Goal: Information Seeking & Learning: Learn about a topic

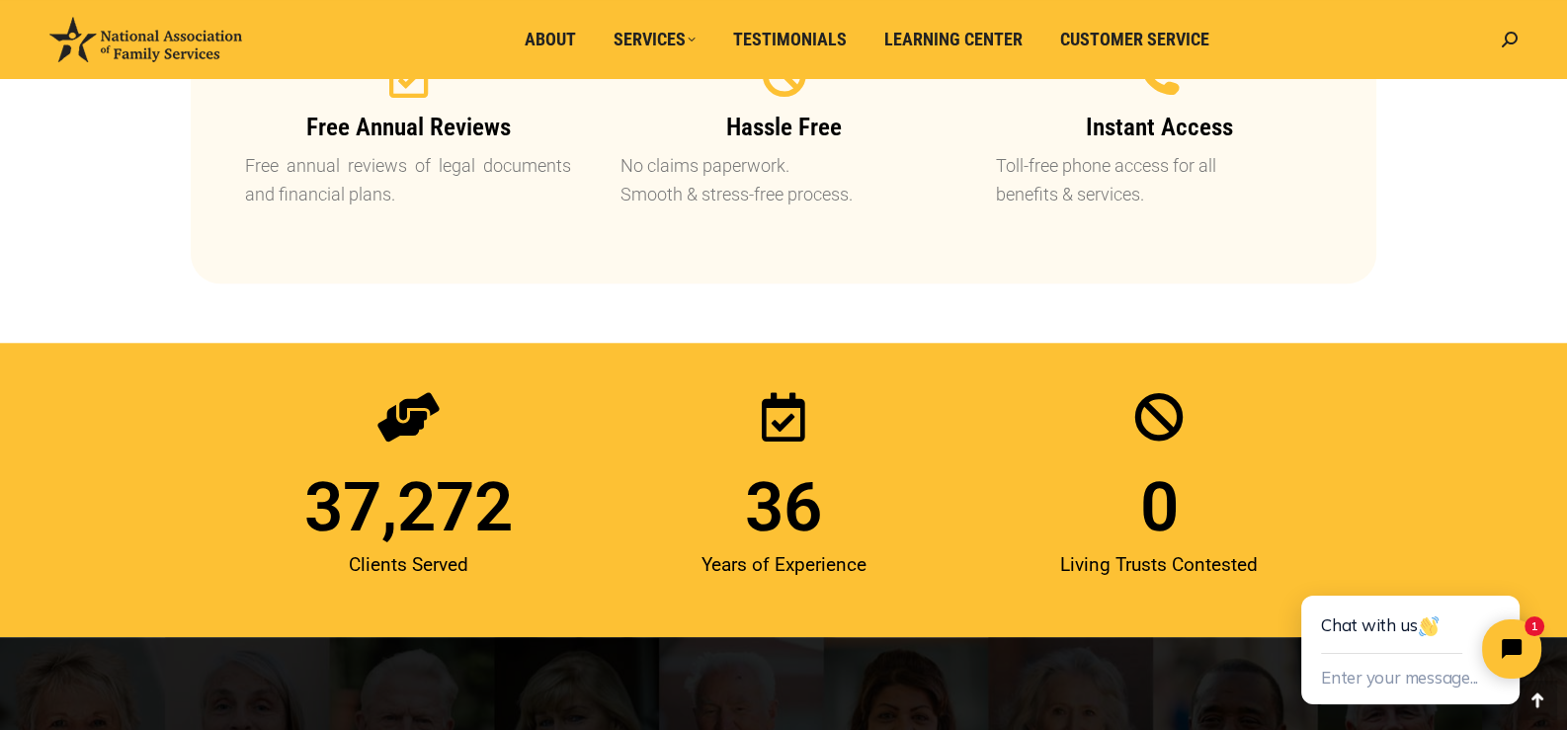
scroll to position [2371, 0]
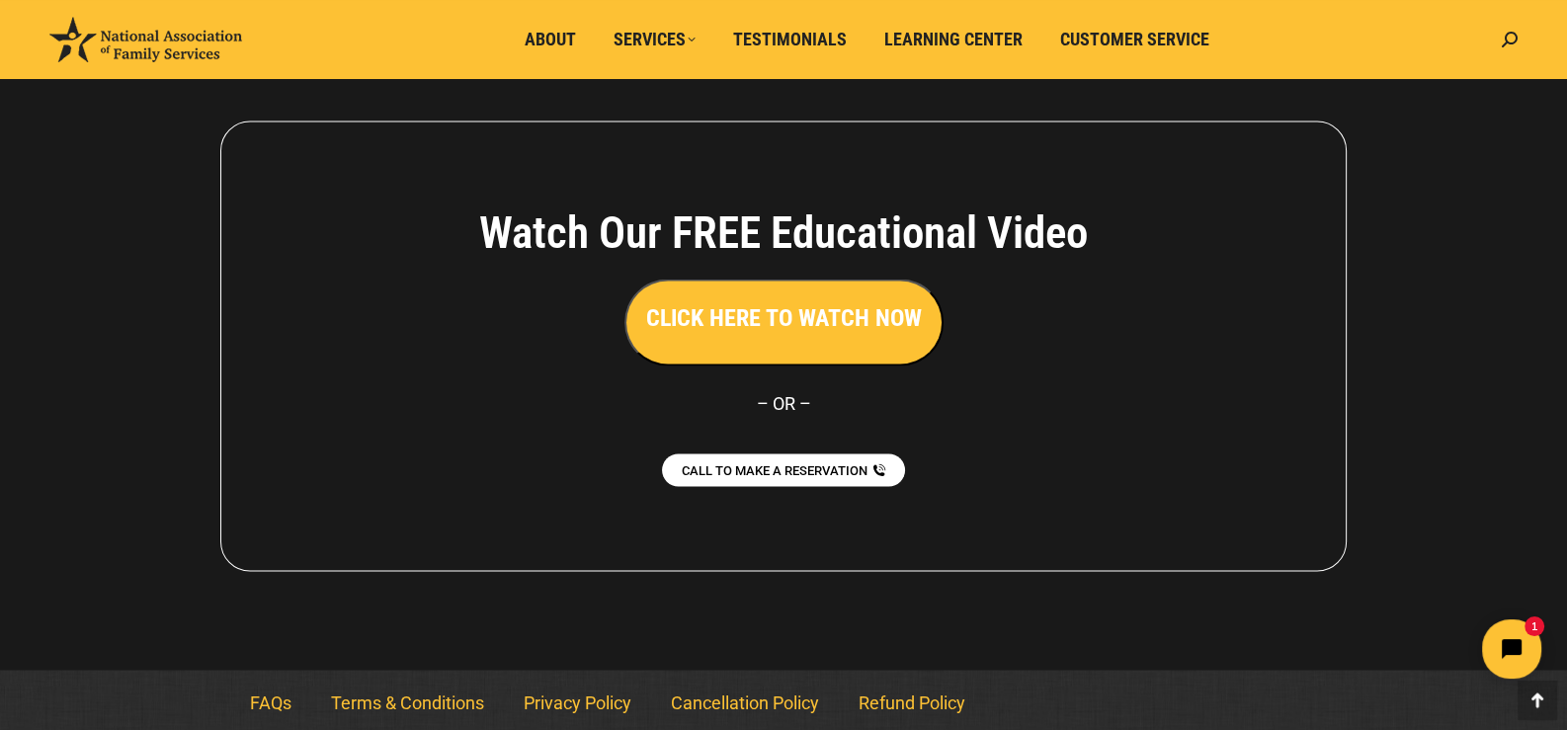
scroll to position [4457, 0]
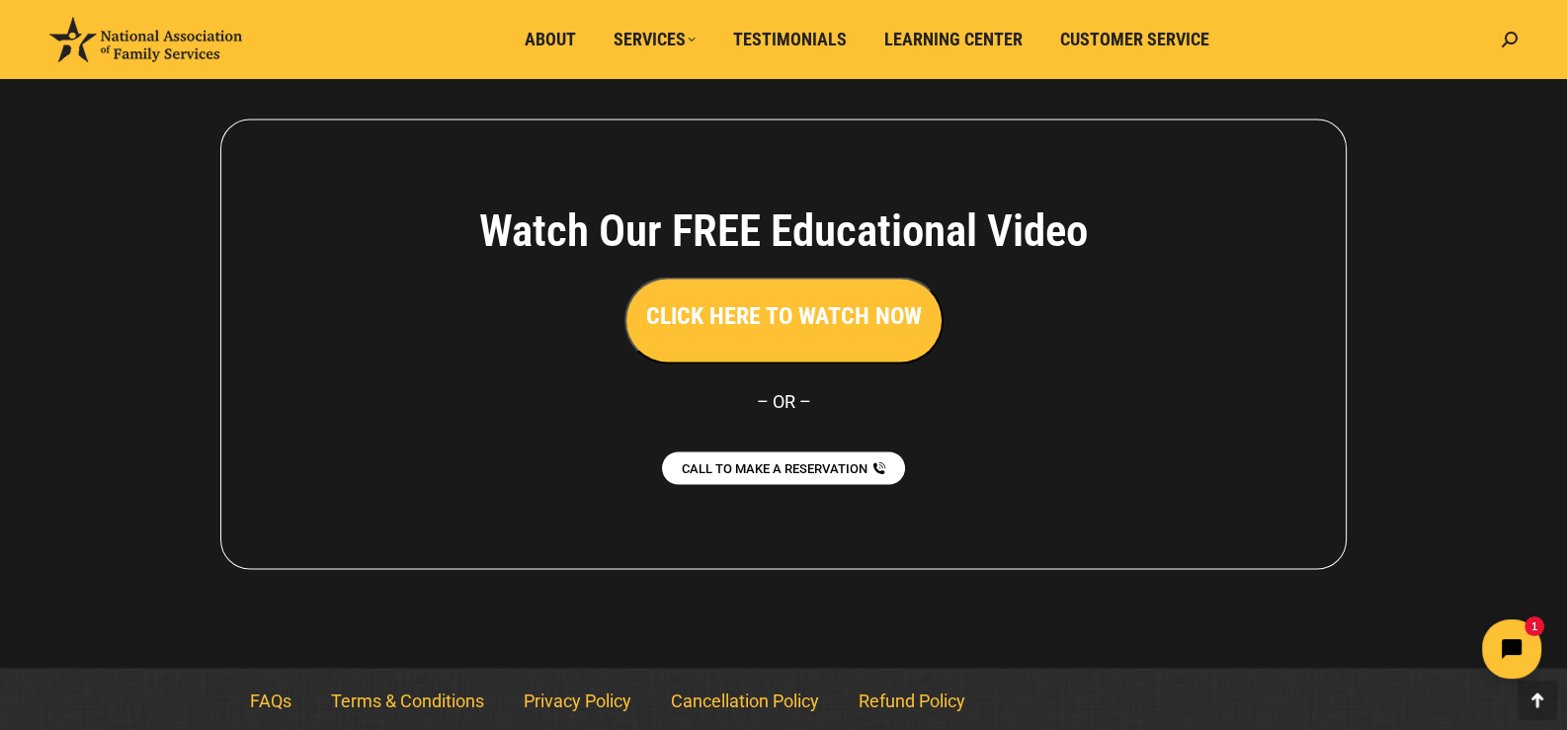
click at [1494, 31] on div "Search: Go!" at bounding box center [1505, 39] width 26 height 79
click at [1498, 34] on div "Search: Go!" at bounding box center [1505, 39] width 26 height 79
click at [1505, 34] on icon at bounding box center [1510, 40] width 16 height 16
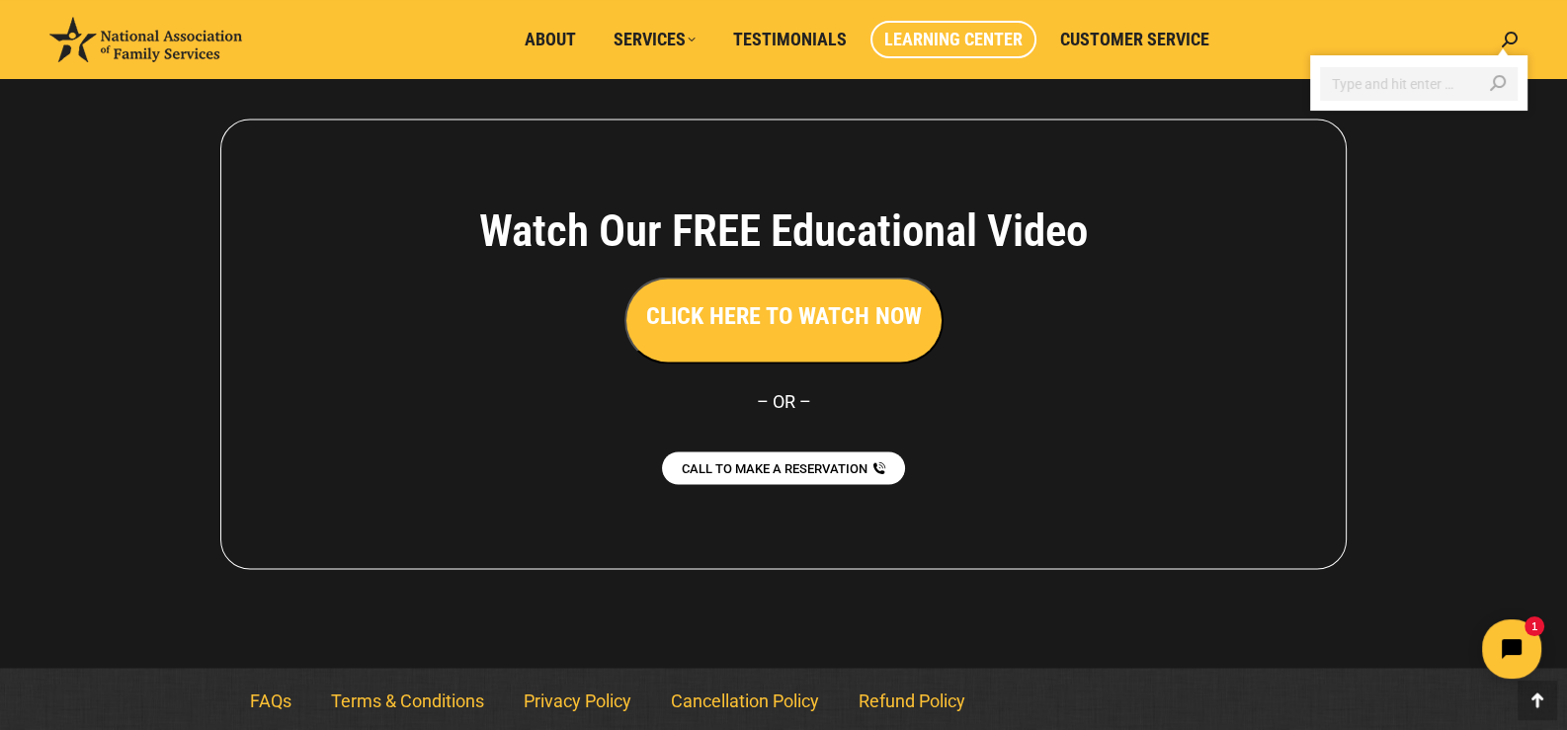
click at [945, 39] on span "Learning Center" at bounding box center [953, 40] width 138 height 22
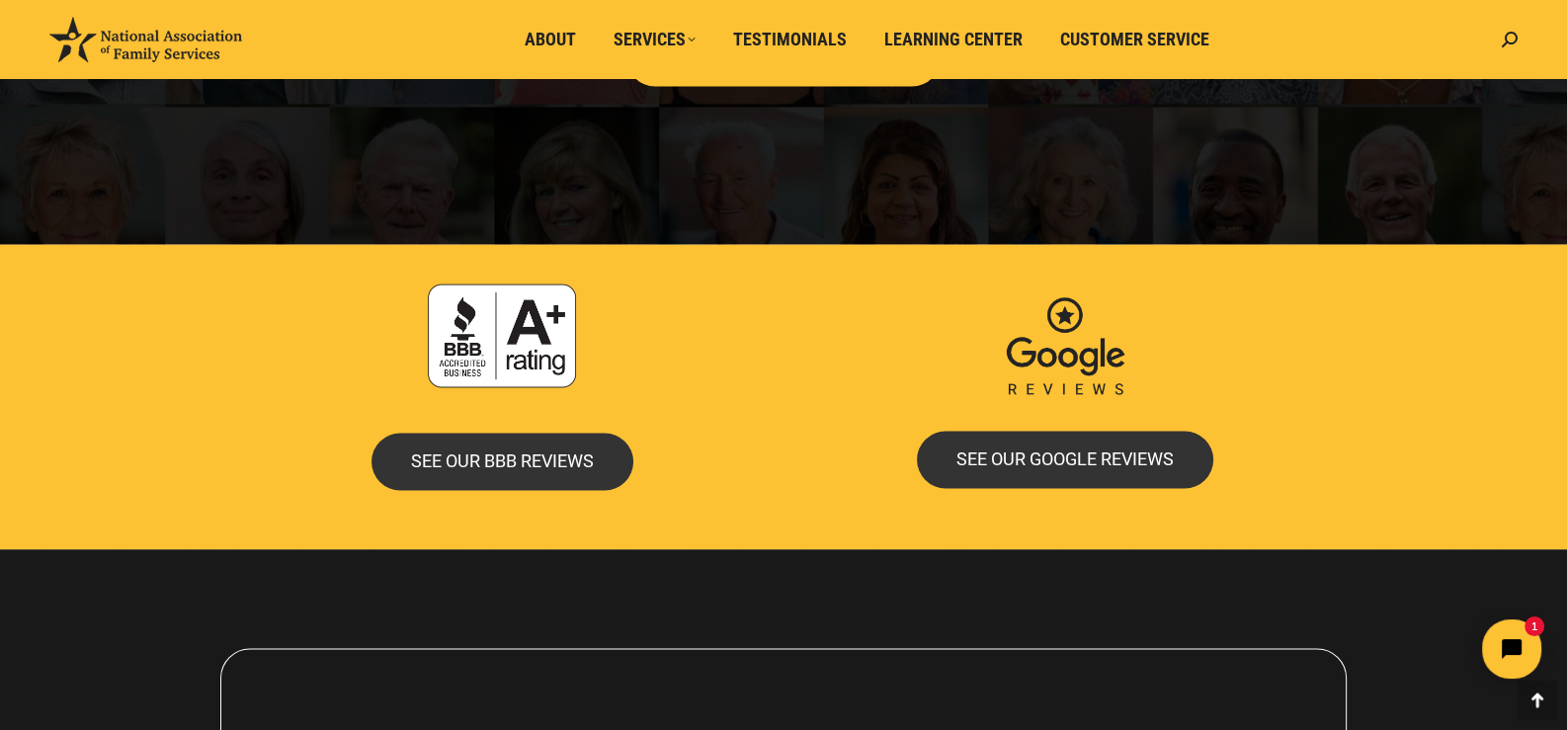
scroll to position [3765, 0]
